Goal: Task Accomplishment & Management: Use online tool/utility

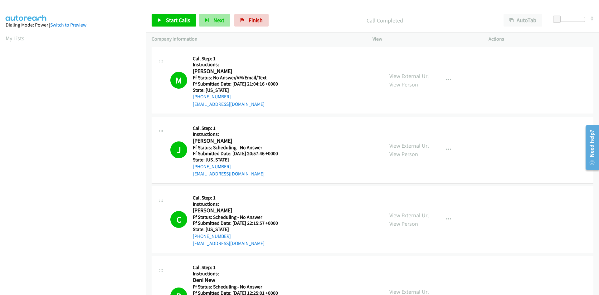
scroll to position [55, 0]
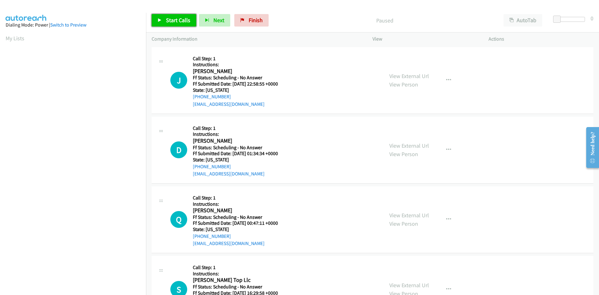
click at [183, 22] on span "Start Calls" at bounding box center [178, 20] width 24 height 7
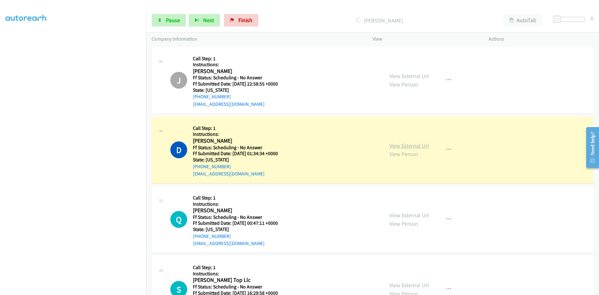
click at [424, 144] on link "View External Url" at bounding box center [409, 145] width 40 height 7
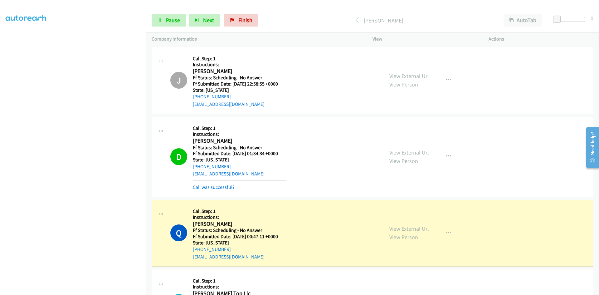
click at [417, 230] on link "View External Url" at bounding box center [409, 228] width 40 height 7
click at [226, 185] on link "Call was successful?" at bounding box center [214, 187] width 42 height 6
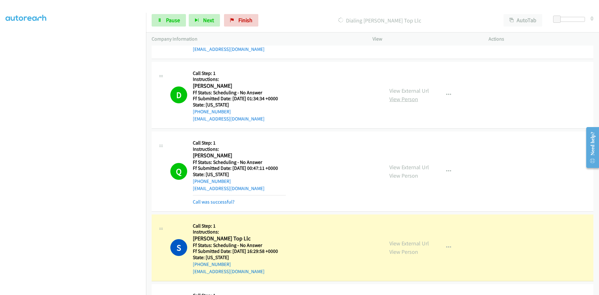
scroll to position [156, 0]
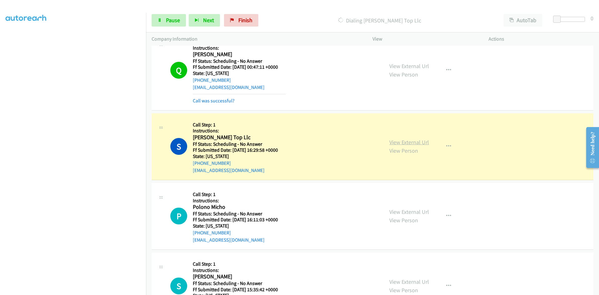
click at [424, 143] on link "View External Url" at bounding box center [409, 142] width 40 height 7
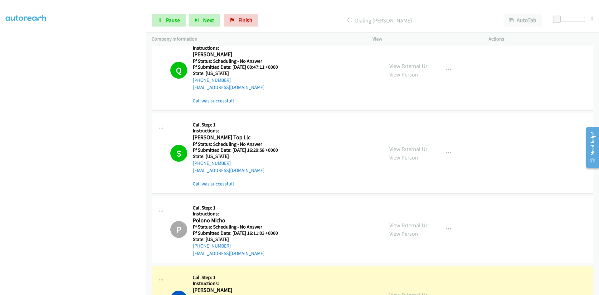
click at [216, 184] on link "Call was successful?" at bounding box center [214, 184] width 42 height 6
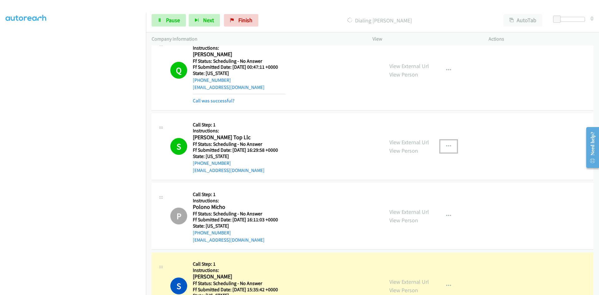
click at [446, 146] on icon "button" at bounding box center [448, 146] width 5 height 5
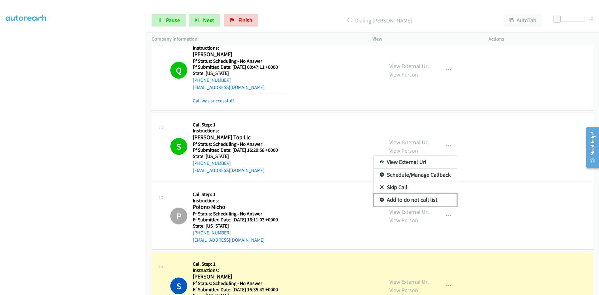
click at [411, 197] on link "Add to do not call list" at bounding box center [415, 199] width 83 height 12
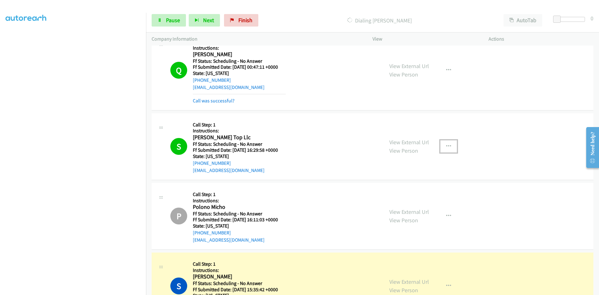
click at [446, 144] on icon "button" at bounding box center [448, 146] width 5 height 5
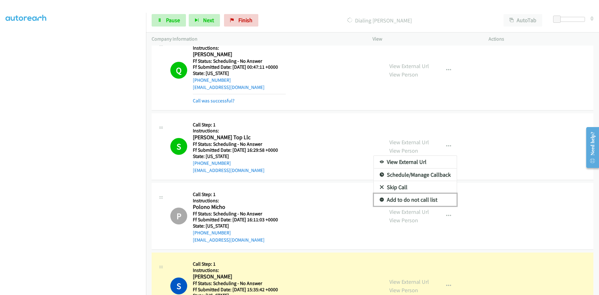
click at [418, 199] on link "Add to do not call list" at bounding box center [415, 199] width 83 height 12
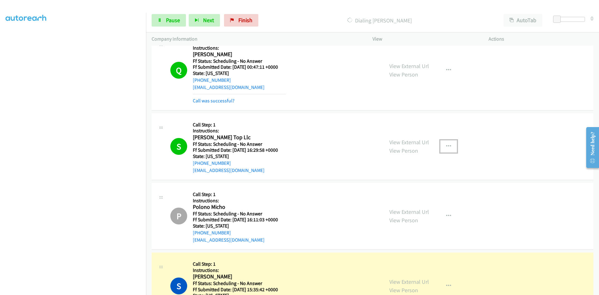
click at [443, 145] on button "button" at bounding box center [448, 146] width 17 height 12
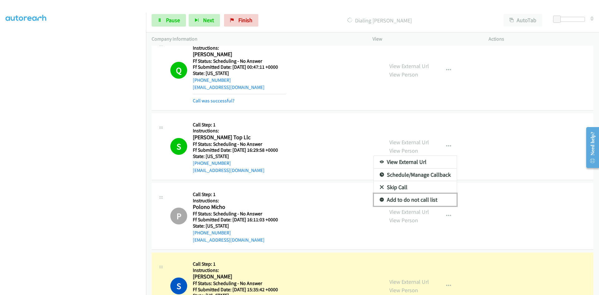
click at [380, 199] on icon at bounding box center [382, 200] width 4 height 4
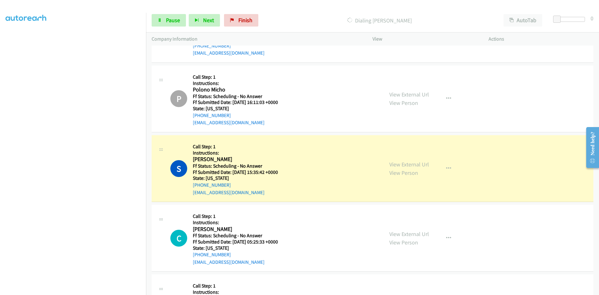
scroll to position [312, 0]
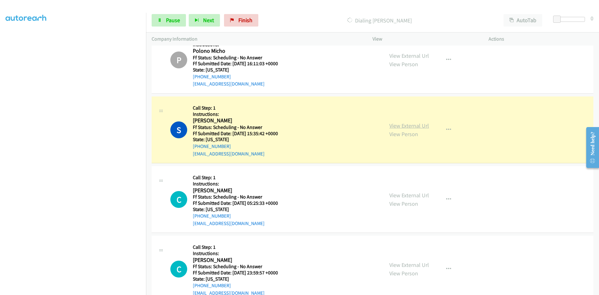
click at [419, 125] on link "View External Url" at bounding box center [409, 125] width 40 height 7
click at [410, 128] on link "View External Url" at bounding box center [409, 125] width 40 height 7
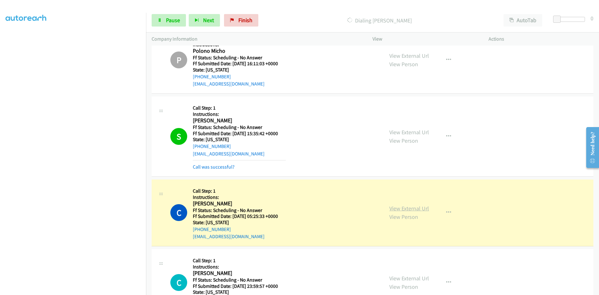
click at [404, 206] on link "View External Url" at bounding box center [409, 208] width 40 height 7
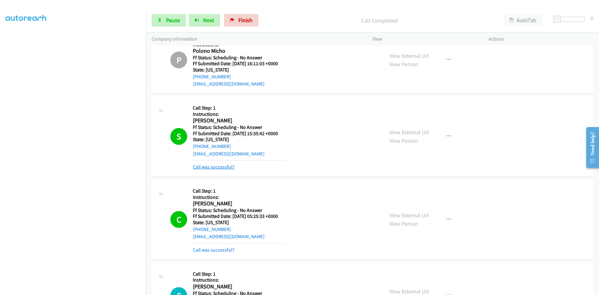
click at [213, 169] on link "Call was successful?" at bounding box center [214, 167] width 42 height 6
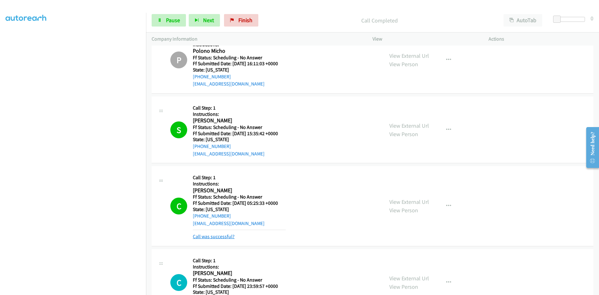
click at [225, 235] on link "Call was successful?" at bounding box center [214, 236] width 42 height 6
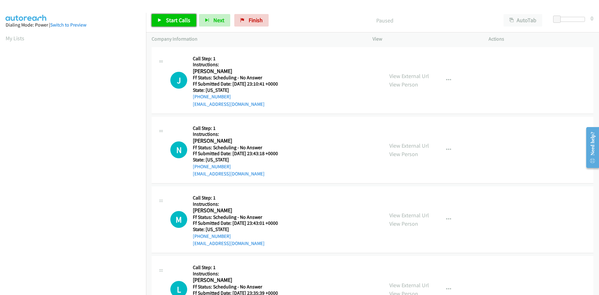
click at [182, 22] on span "Start Calls" at bounding box center [178, 20] width 24 height 7
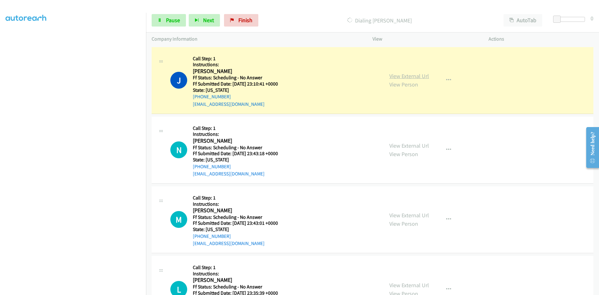
click at [409, 77] on link "View External Url" at bounding box center [409, 75] width 40 height 7
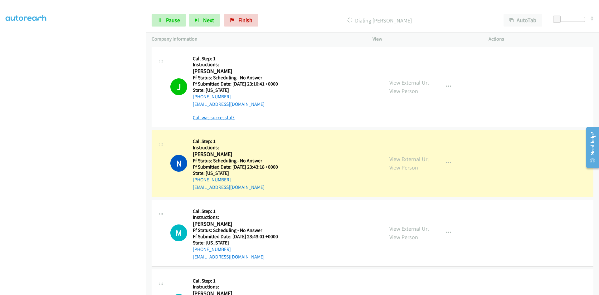
click at [226, 118] on link "Call was successful?" at bounding box center [214, 117] width 42 height 6
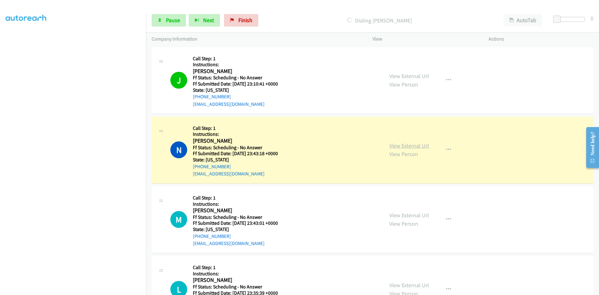
click at [416, 146] on link "View External Url" at bounding box center [409, 145] width 40 height 7
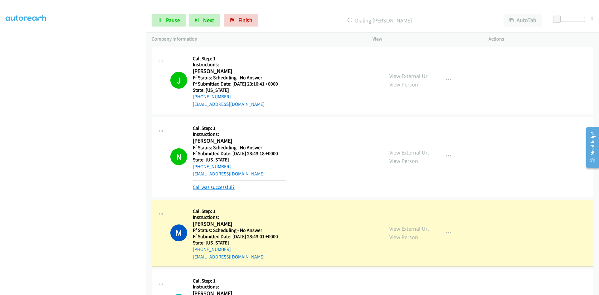
click at [227, 188] on link "Call was successful?" at bounding box center [214, 187] width 42 height 6
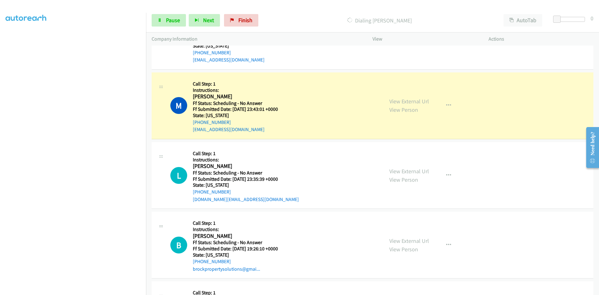
scroll to position [125, 0]
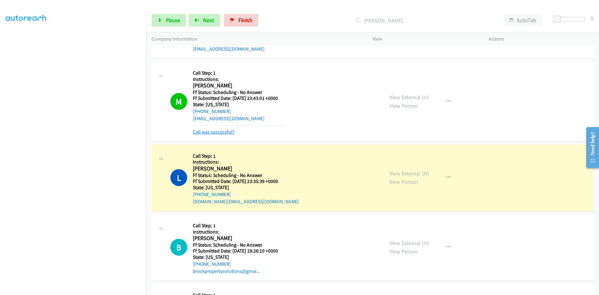
click at [215, 132] on link "Call was successful?" at bounding box center [214, 132] width 42 height 6
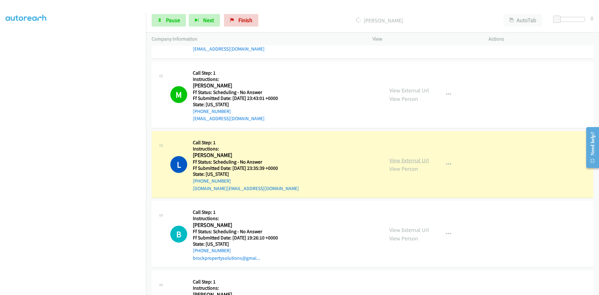
click at [413, 161] on link "View External Url" at bounding box center [409, 160] width 40 height 7
click at [172, 22] on span "Pause" at bounding box center [173, 20] width 14 height 7
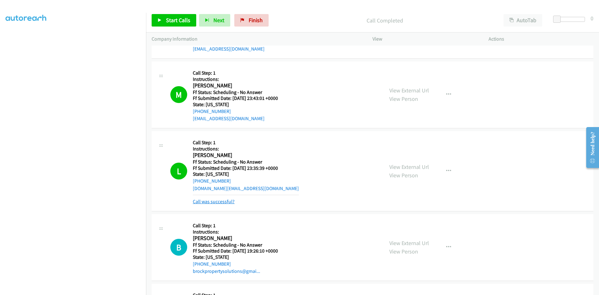
click at [230, 202] on link "Call was successful?" at bounding box center [214, 201] width 42 height 6
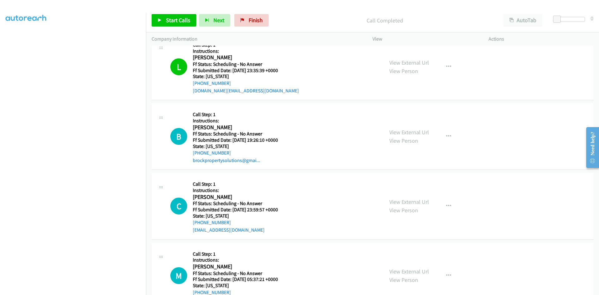
scroll to position [250, 0]
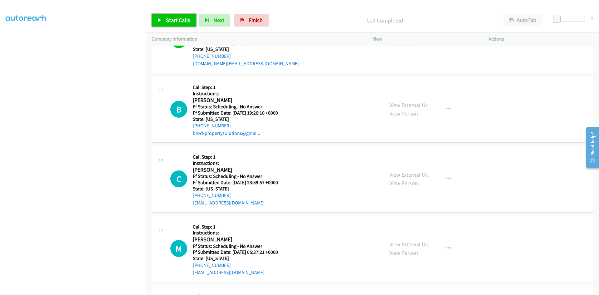
click at [179, 21] on span "Start Calls" at bounding box center [178, 20] width 24 height 7
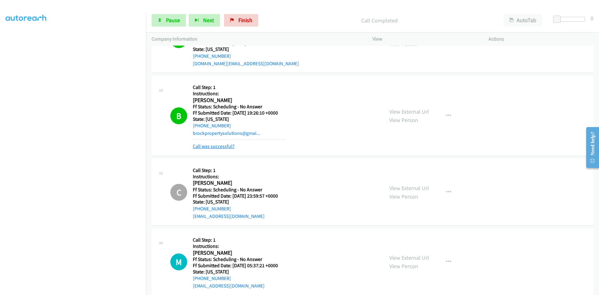
click at [229, 146] on link "Call was successful?" at bounding box center [214, 146] width 42 height 6
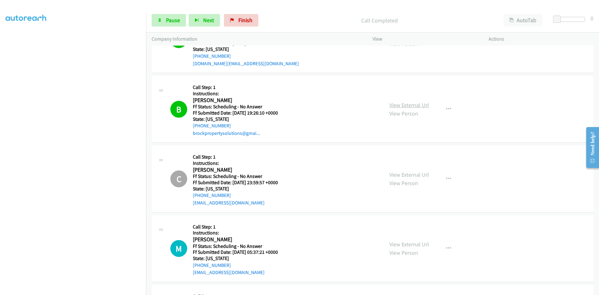
click at [420, 106] on link "View External Url" at bounding box center [409, 104] width 40 height 7
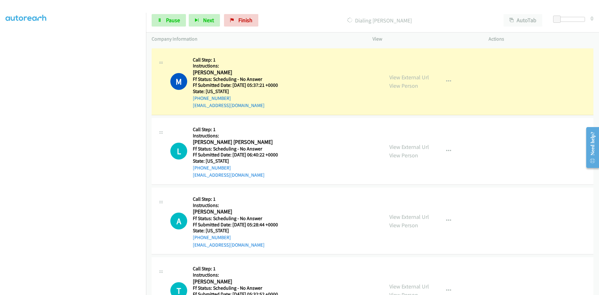
scroll to position [406, 0]
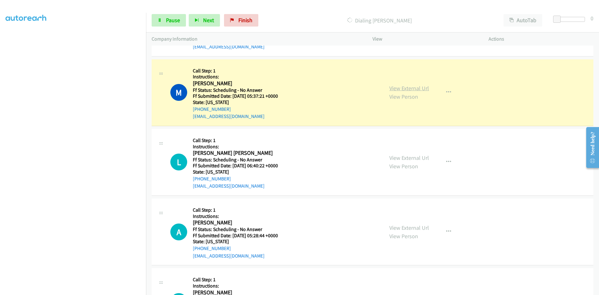
click at [406, 87] on link "View External Url" at bounding box center [409, 88] width 40 height 7
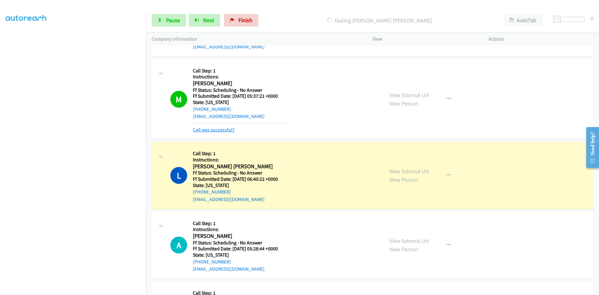
click at [223, 131] on link "Call was successful?" at bounding box center [214, 130] width 42 height 6
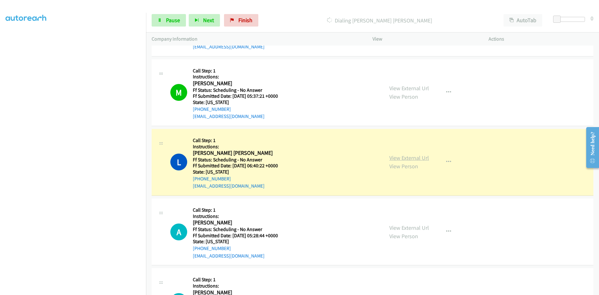
click at [416, 159] on link "View External Url" at bounding box center [409, 157] width 40 height 7
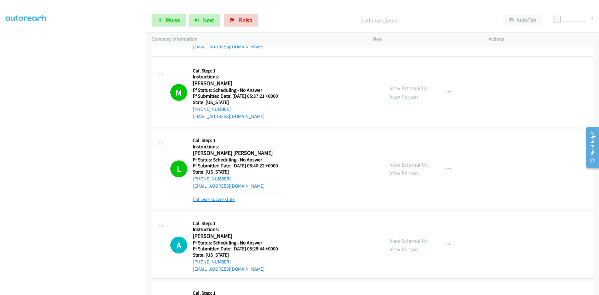
click at [216, 202] on link "Call was successful?" at bounding box center [214, 199] width 42 height 6
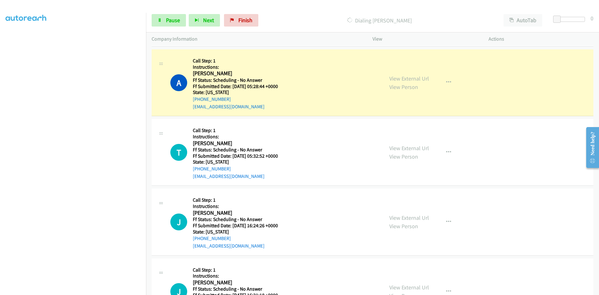
scroll to position [562, 0]
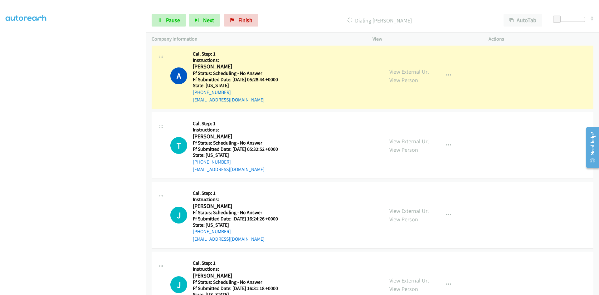
click at [403, 73] on link "View External Url" at bounding box center [409, 71] width 40 height 7
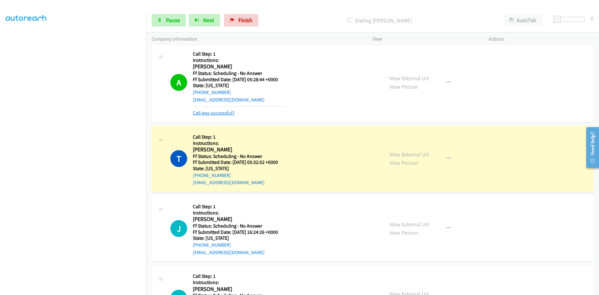
click at [223, 113] on link "Call was successful?" at bounding box center [214, 113] width 42 height 6
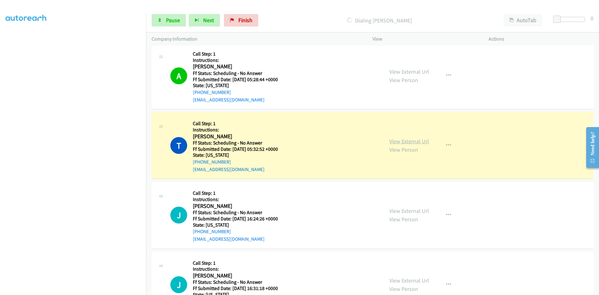
click at [422, 141] on link "View External Url" at bounding box center [409, 141] width 40 height 7
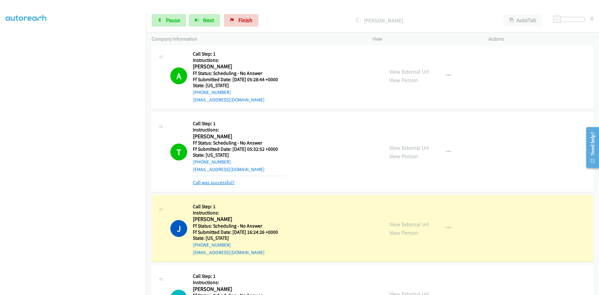
click at [200, 184] on link "Call was successful?" at bounding box center [214, 182] width 42 height 6
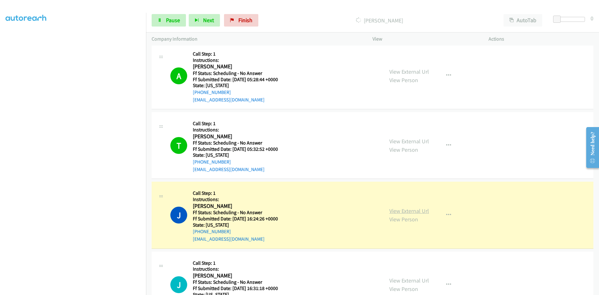
click at [407, 212] on link "View External Url" at bounding box center [409, 210] width 40 height 7
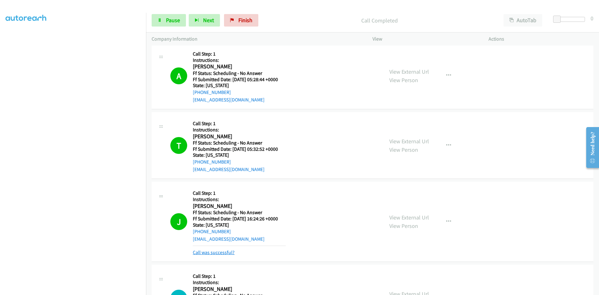
click at [224, 253] on link "Call was successful?" at bounding box center [214, 252] width 42 height 6
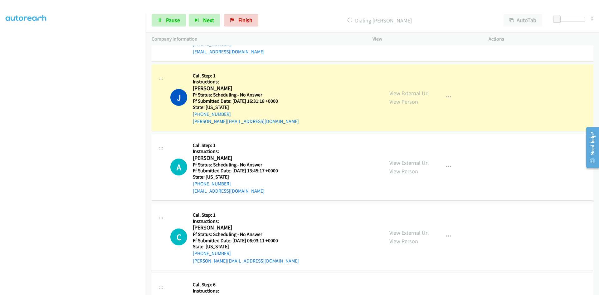
scroll to position [780, 0]
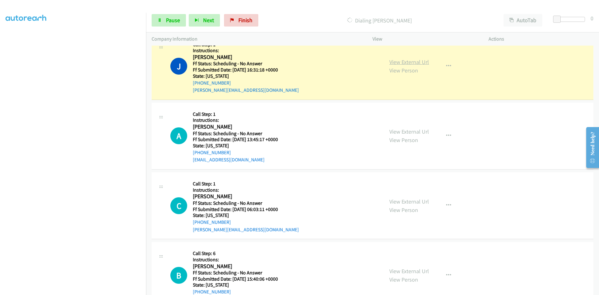
click at [411, 63] on link "View External Url" at bounding box center [409, 61] width 40 height 7
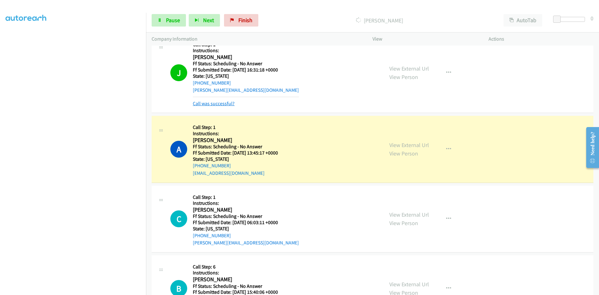
click at [224, 103] on link "Call was successful?" at bounding box center [214, 103] width 42 height 6
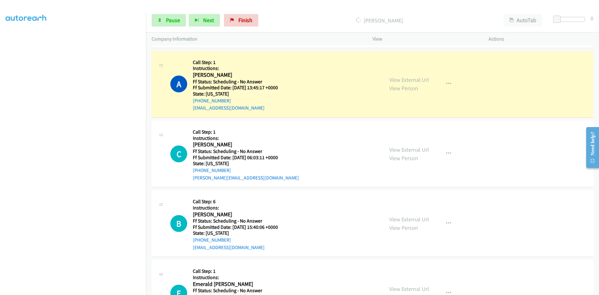
scroll to position [842, 0]
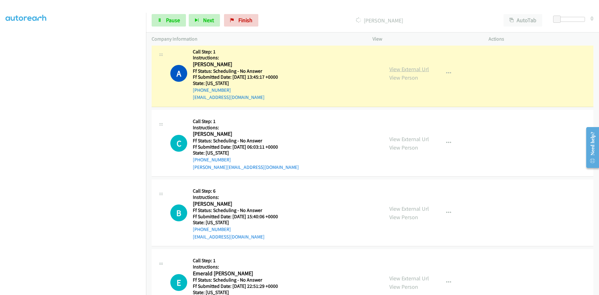
click at [420, 71] on link "View External Url" at bounding box center [409, 69] width 40 height 7
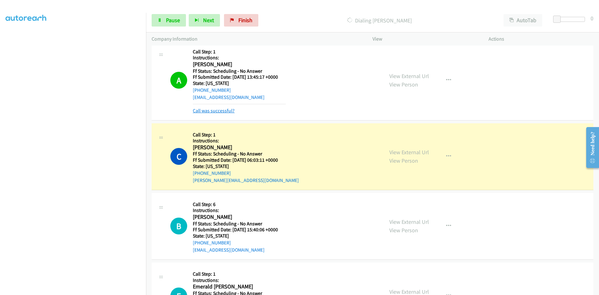
click at [224, 110] on link "Call was successful?" at bounding box center [214, 111] width 42 height 6
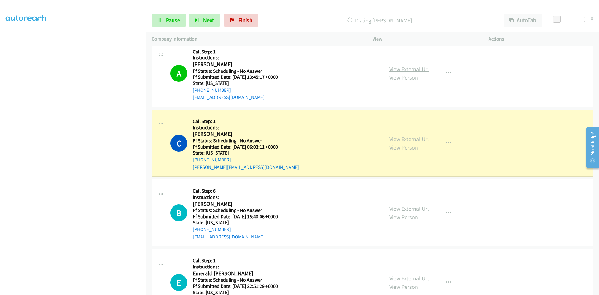
click at [397, 66] on link "View External Url" at bounding box center [409, 69] width 40 height 7
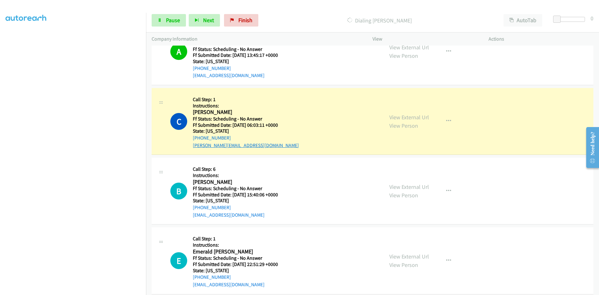
scroll to position [905, 0]
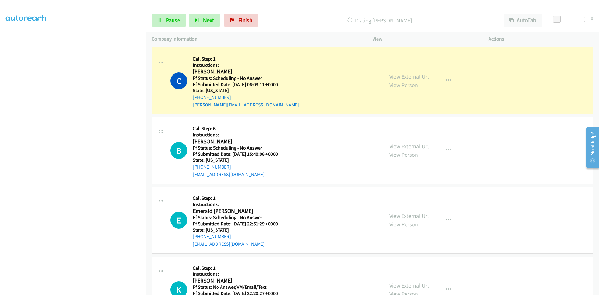
click at [401, 77] on link "View External Url" at bounding box center [409, 76] width 40 height 7
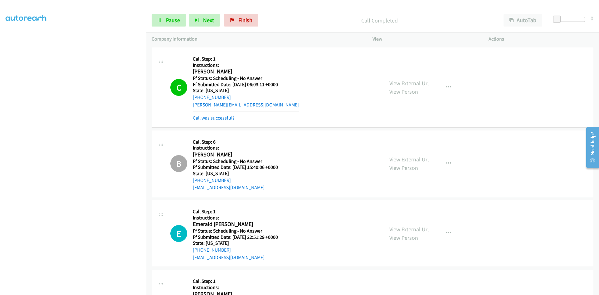
click at [220, 119] on link "Call was successful?" at bounding box center [214, 118] width 42 height 6
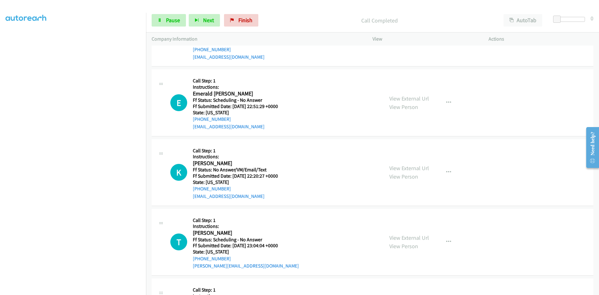
scroll to position [1029, 0]
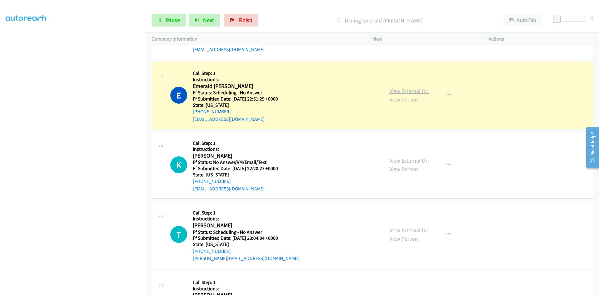
click at [425, 93] on link "View External Url" at bounding box center [409, 90] width 40 height 7
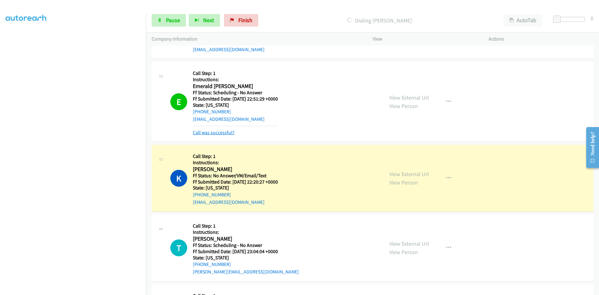
click at [224, 133] on link "Call was successful?" at bounding box center [214, 132] width 42 height 6
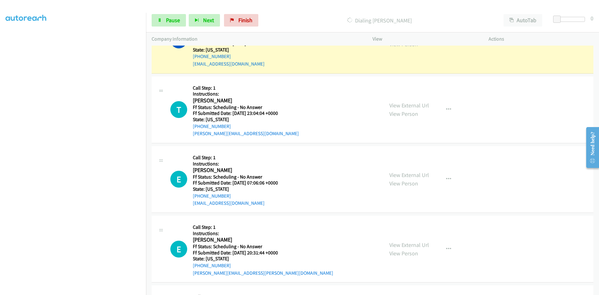
scroll to position [1123, 0]
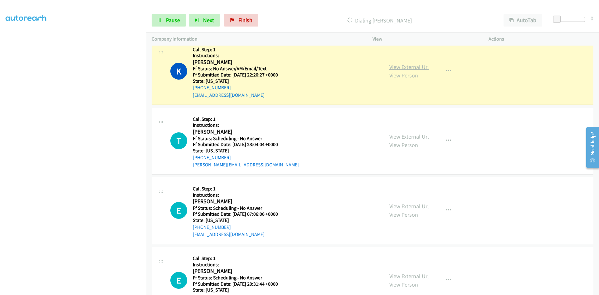
click at [423, 66] on link "View External Url" at bounding box center [409, 66] width 40 height 7
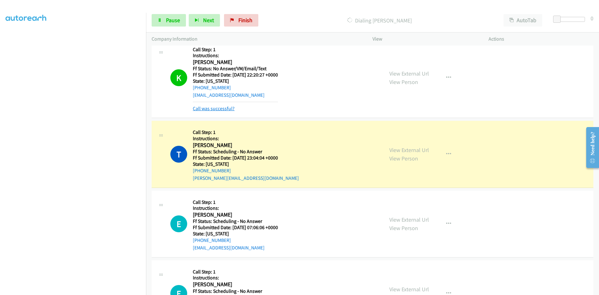
click at [210, 109] on link "Call was successful?" at bounding box center [214, 108] width 42 height 6
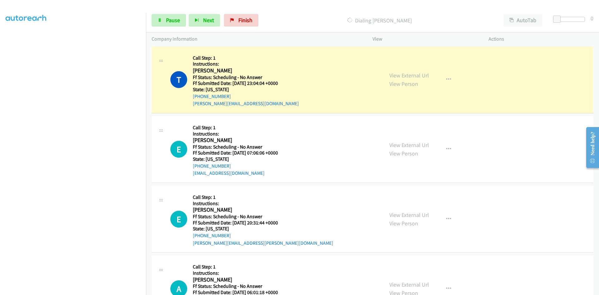
scroll to position [1185, 0]
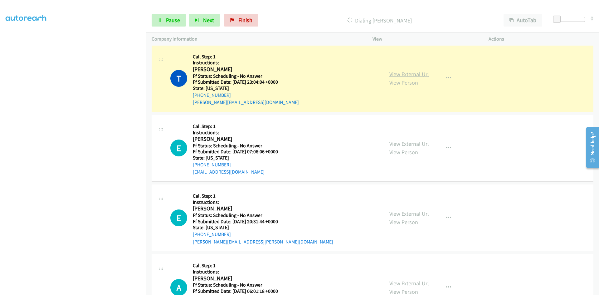
click at [421, 71] on link "View External Url" at bounding box center [409, 74] width 40 height 7
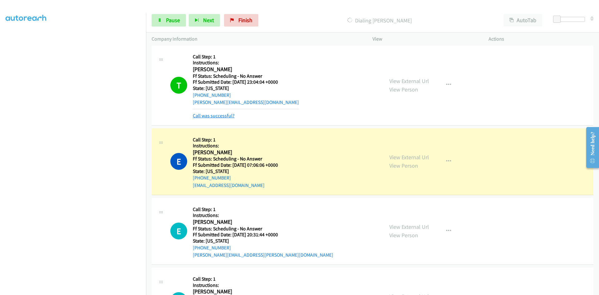
click at [227, 117] on link "Call was successful?" at bounding box center [214, 116] width 42 height 6
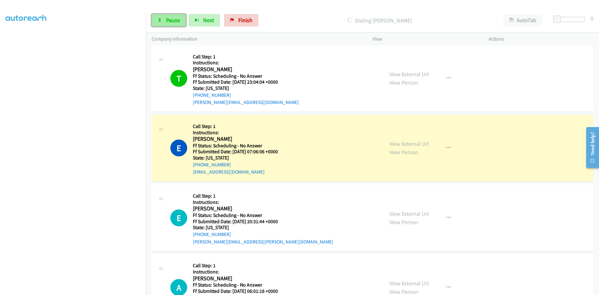
click at [165, 20] on link "Pause" at bounding box center [169, 20] width 34 height 12
click at [407, 144] on link "View External Url" at bounding box center [409, 143] width 40 height 7
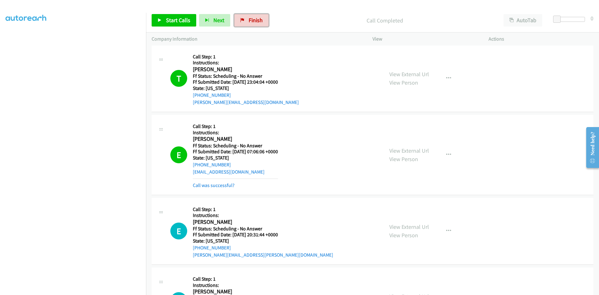
click at [259, 19] on span "Finish" at bounding box center [256, 20] width 14 height 7
